Goal: Task Accomplishment & Management: Manage account settings

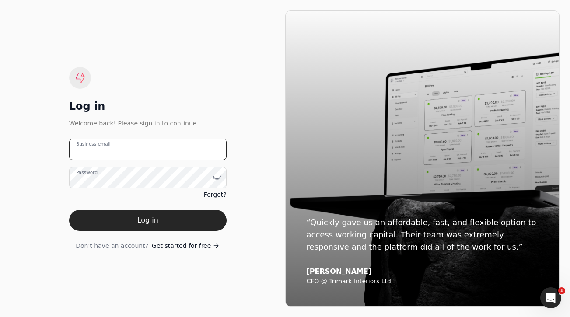
click at [164, 144] on email "Business email" at bounding box center [147, 149] width 157 height 21
type email "[EMAIL_ADDRESS][DOMAIN_NAME]"
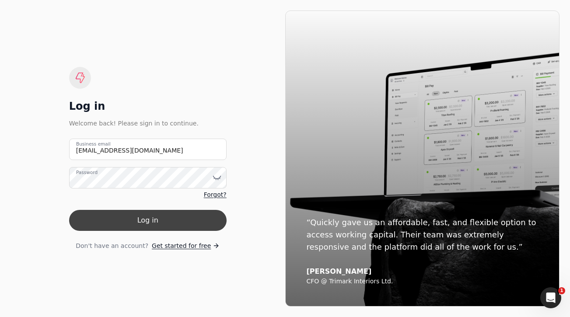
click at [200, 218] on button "Log in" at bounding box center [147, 220] width 157 height 21
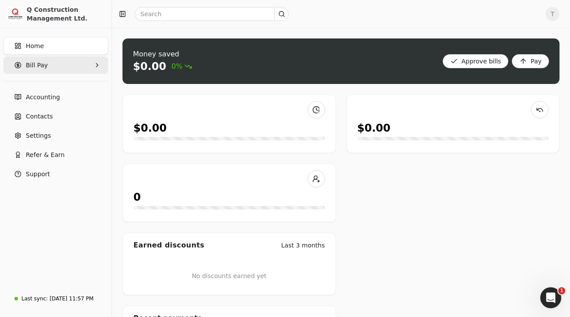
click at [46, 59] on Pay "Bill Pay" at bounding box center [55, 64] width 104 height 17
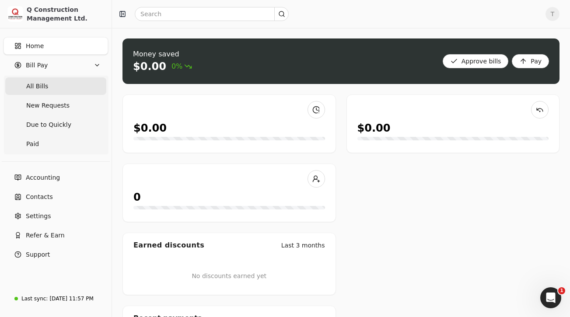
click at [47, 85] on Bills "All Bills" at bounding box center [55, 85] width 101 height 17
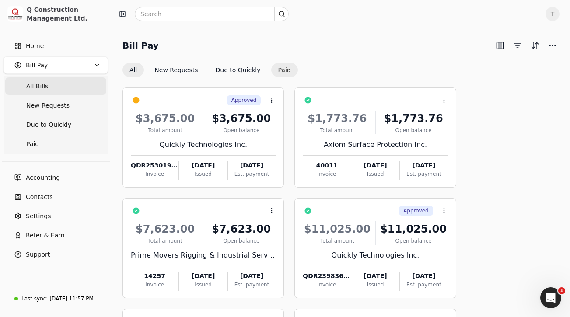
click at [278, 69] on button "Paid" at bounding box center [284, 70] width 27 height 14
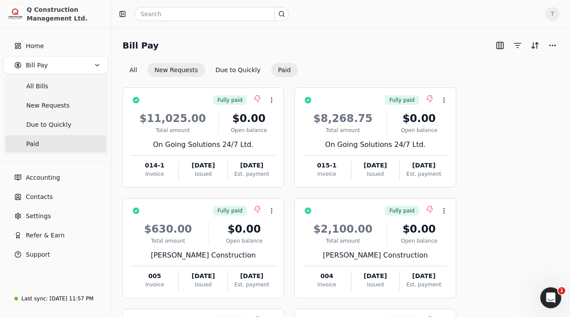
click at [181, 68] on button "New Requests" at bounding box center [175, 70] width 57 height 14
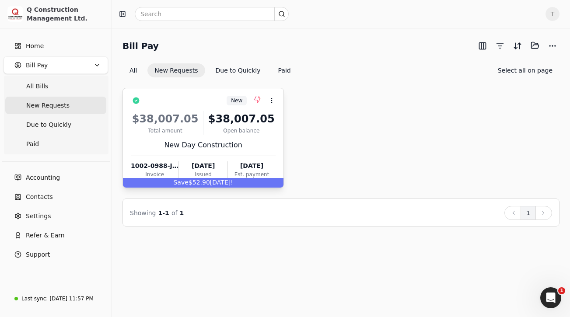
click at [239, 99] on span "New" at bounding box center [236, 101] width 11 height 8
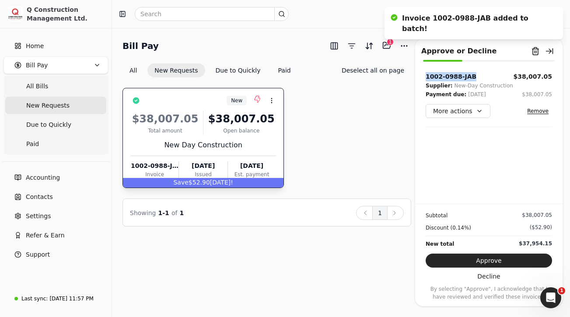
drag, startPoint x: 482, startPoint y: 79, endPoint x: 426, endPoint y: 77, distance: 56.4
click at [426, 77] on div "1002-0988-JAB $38,007.05" at bounding box center [488, 76] width 126 height 9
copy div "1002-0988-JAB"
